Goal: Find specific page/section: Find specific page/section

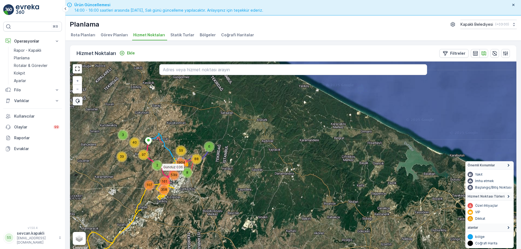
scroll to position [2, 0]
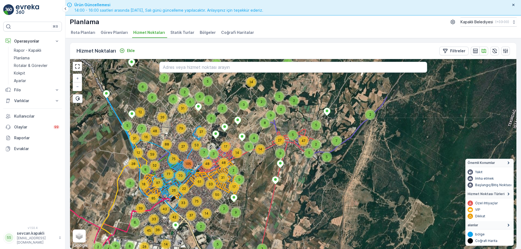
drag, startPoint x: 193, startPoint y: 130, endPoint x: 206, endPoint y: 191, distance: 62.4
click at [206, 191] on div "6 19 15 3 6 4 3 20 9 4 6 16 4 13 4 7 25 13 3 8 12 6 25 10 11 16 15 20 34 4 9 3 …" at bounding box center [293, 154] width 446 height 190
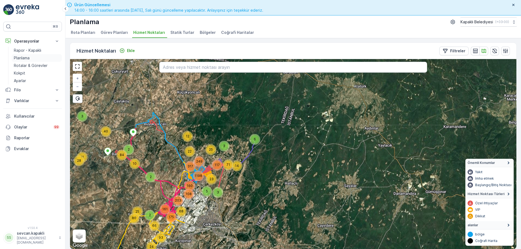
click at [27, 58] on p "Planlama" at bounding box center [22, 57] width 16 height 5
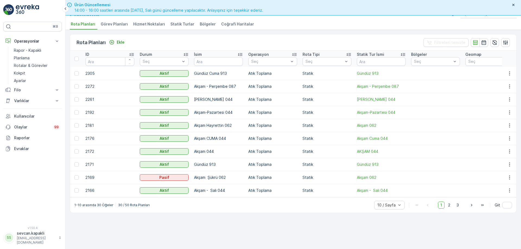
scroll to position [15, 0]
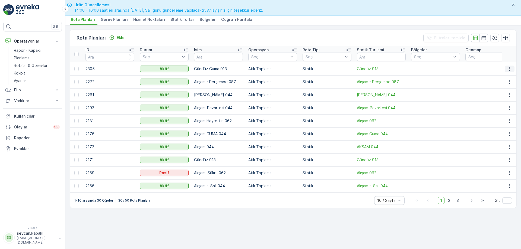
click at [510, 69] on icon "button" at bounding box center [509, 68] width 5 height 5
click at [27, 66] on p "Rotalar & Görevler" at bounding box center [31, 65] width 34 height 5
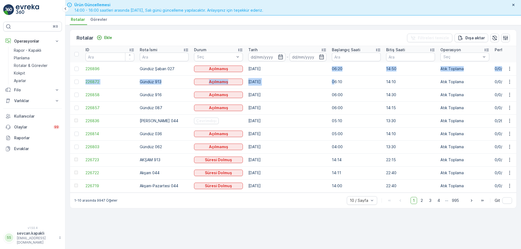
drag, startPoint x: 333, startPoint y: 70, endPoint x: 333, endPoint y: 79, distance: 8.7
click at [329, 94] on td "06:00" at bounding box center [356, 94] width 54 height 13
click at [330, 83] on td "06:10" at bounding box center [356, 81] width 54 height 13
click at [330, 94] on td "06:00" at bounding box center [356, 94] width 54 height 13
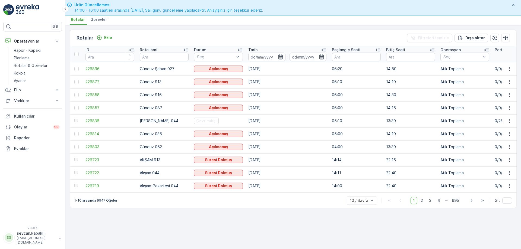
click at [329, 113] on td "06:00" at bounding box center [356, 107] width 54 height 13
click at [326, 119] on td "[DATE]" at bounding box center [287, 120] width 84 height 13
click at [508, 68] on icon "button" at bounding box center [509, 68] width 5 height 5
click at [492, 78] on span "Daha fazla ayrıntı görün" at bounding box center [499, 77] width 43 height 5
